Goal: Transaction & Acquisition: Purchase product/service

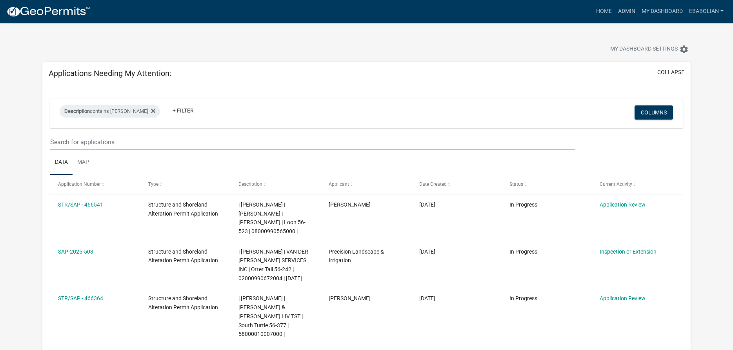
select select "3: 100"
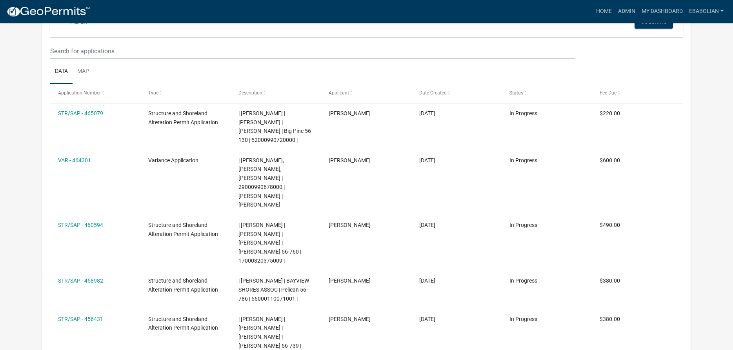
scroll to position [5602, 0]
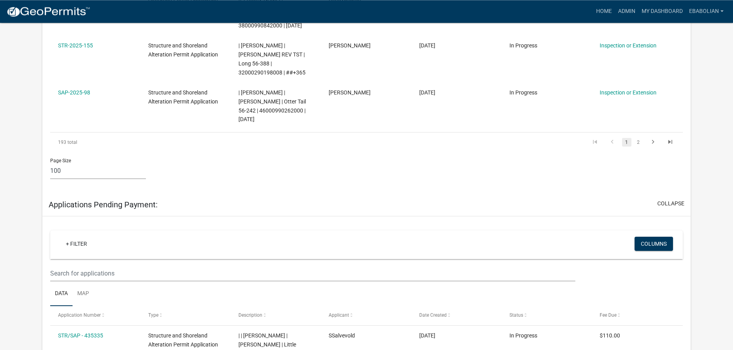
scroll to position [5295, 0]
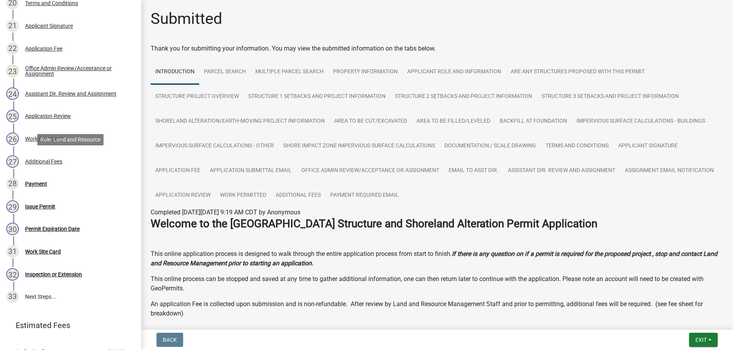
scroll to position [648, 0]
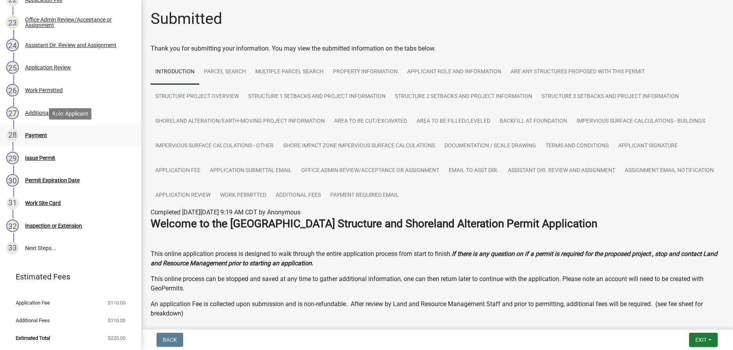
click at [36, 134] on div "Payment" at bounding box center [36, 135] width 22 height 5
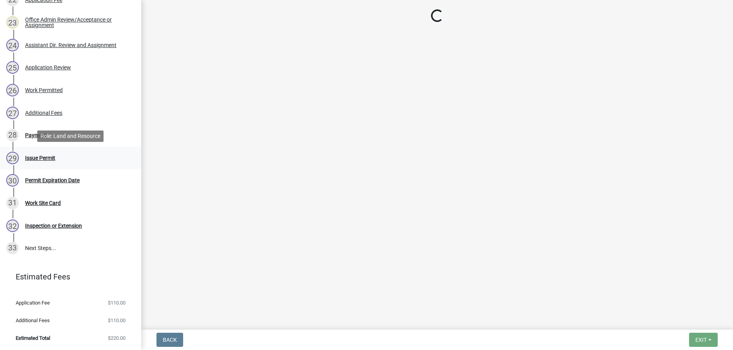
select select "3: 3"
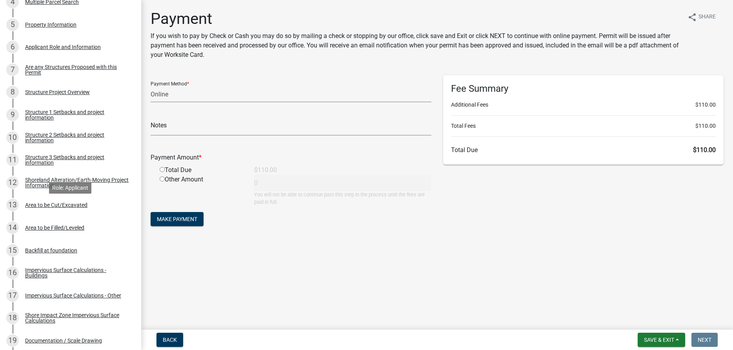
scroll to position [0, 0]
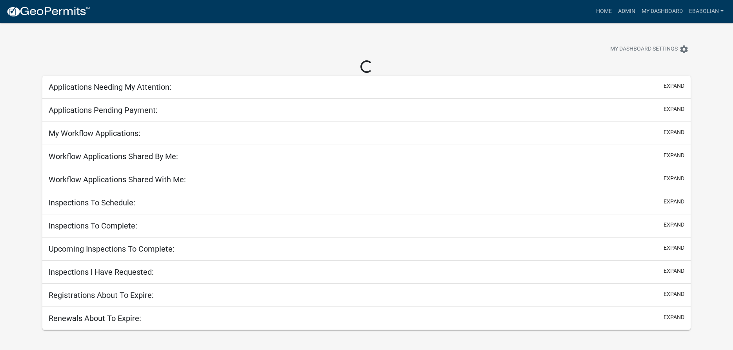
scroll to position [23, 0]
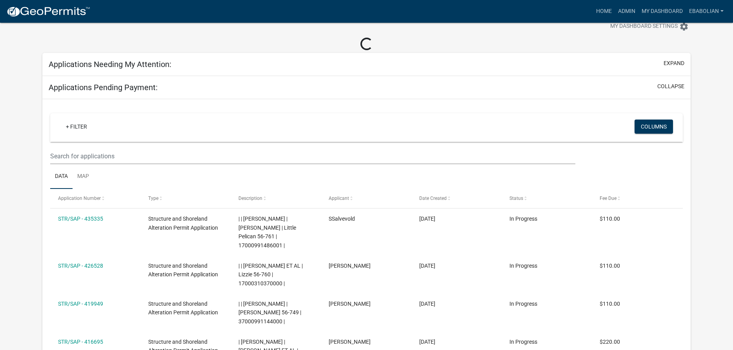
select select "3: 100"
